Goal: Find specific page/section

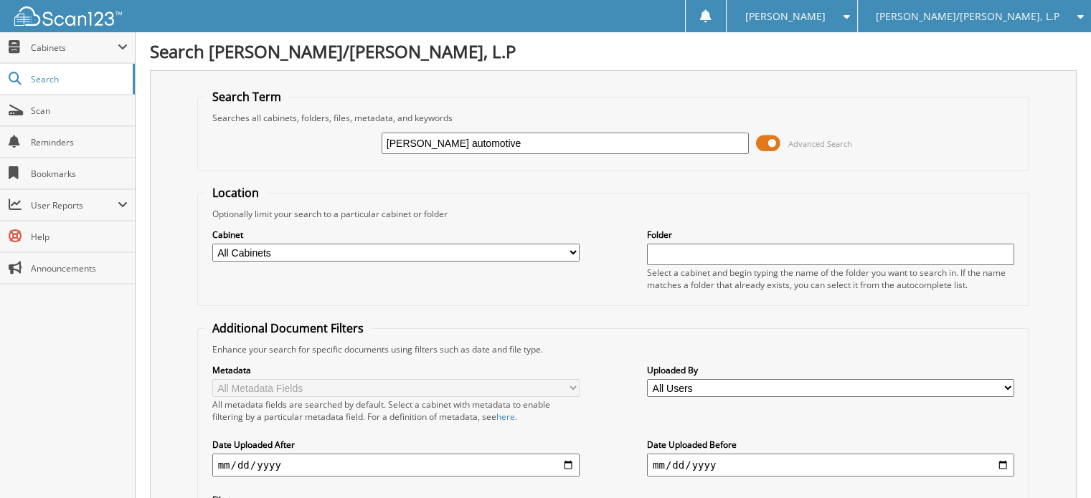
type input "[PERSON_NAME] automotive"
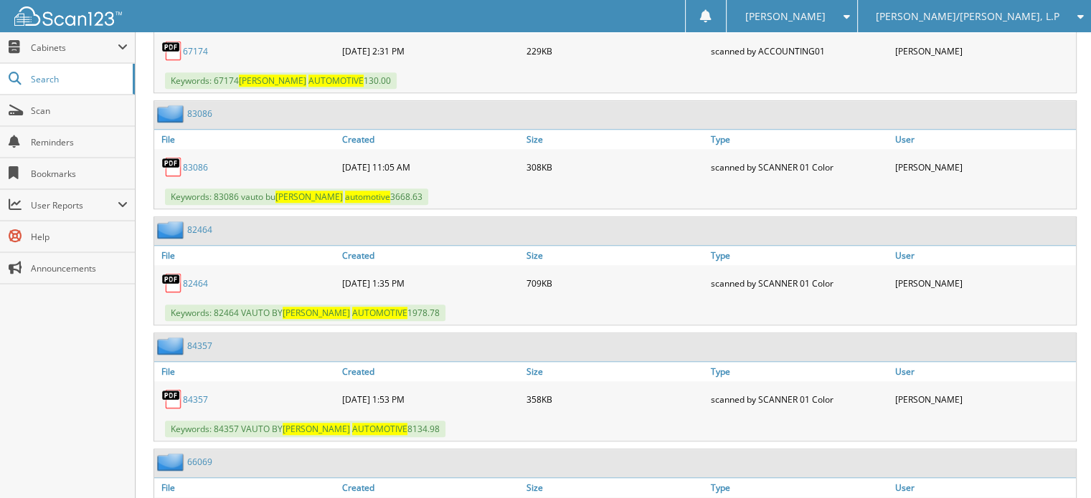
scroll to position [1649, 0]
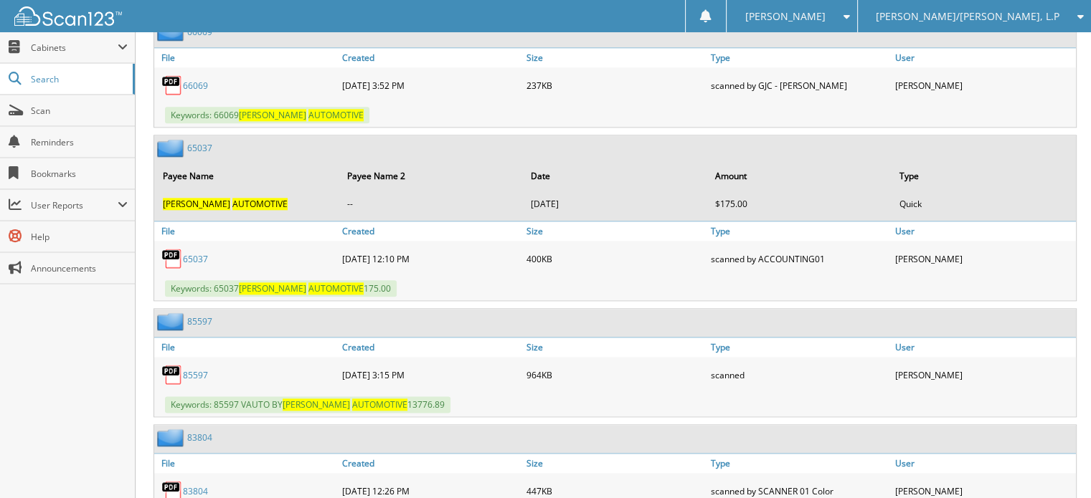
click at [197, 369] on link "85597" at bounding box center [195, 375] width 25 height 12
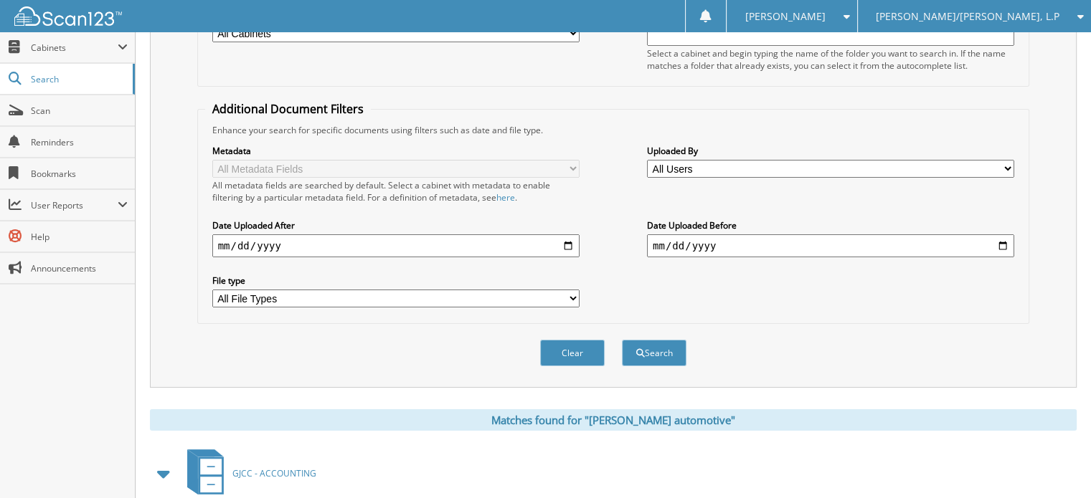
scroll to position [0, 0]
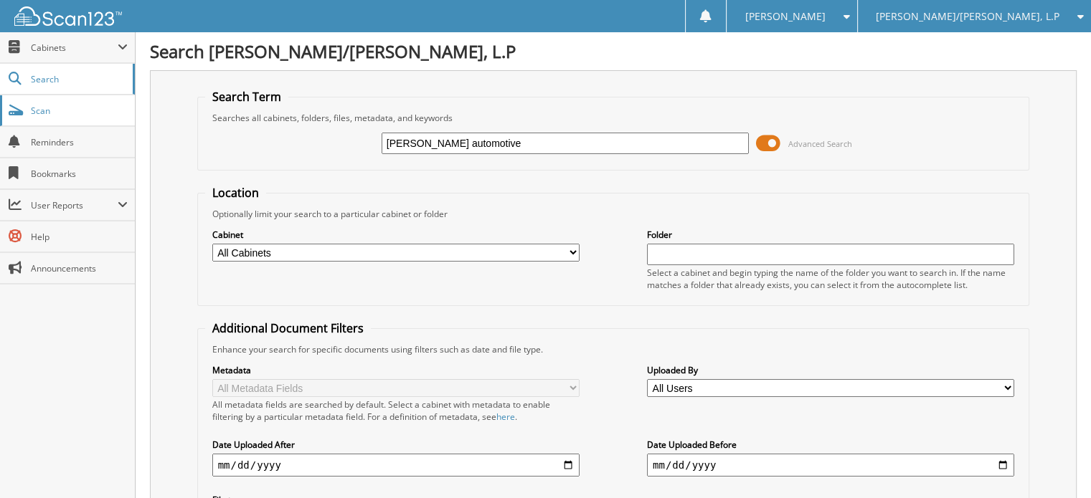
click at [62, 114] on span "Scan" at bounding box center [79, 111] width 97 height 12
